Goal: Task Accomplishment & Management: Use online tool/utility

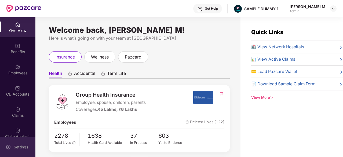
click at [18, 146] on div "Settings" at bounding box center [21, 146] width 18 height 5
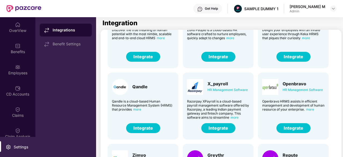
scroll to position [133, 0]
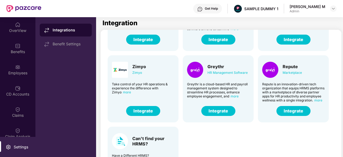
click at [146, 110] on button "Integrate" at bounding box center [143, 111] width 34 height 10
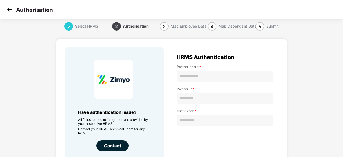
click at [9, 8] on img at bounding box center [9, 10] width 8 height 8
